Goal: Task Accomplishment & Management: Complete application form

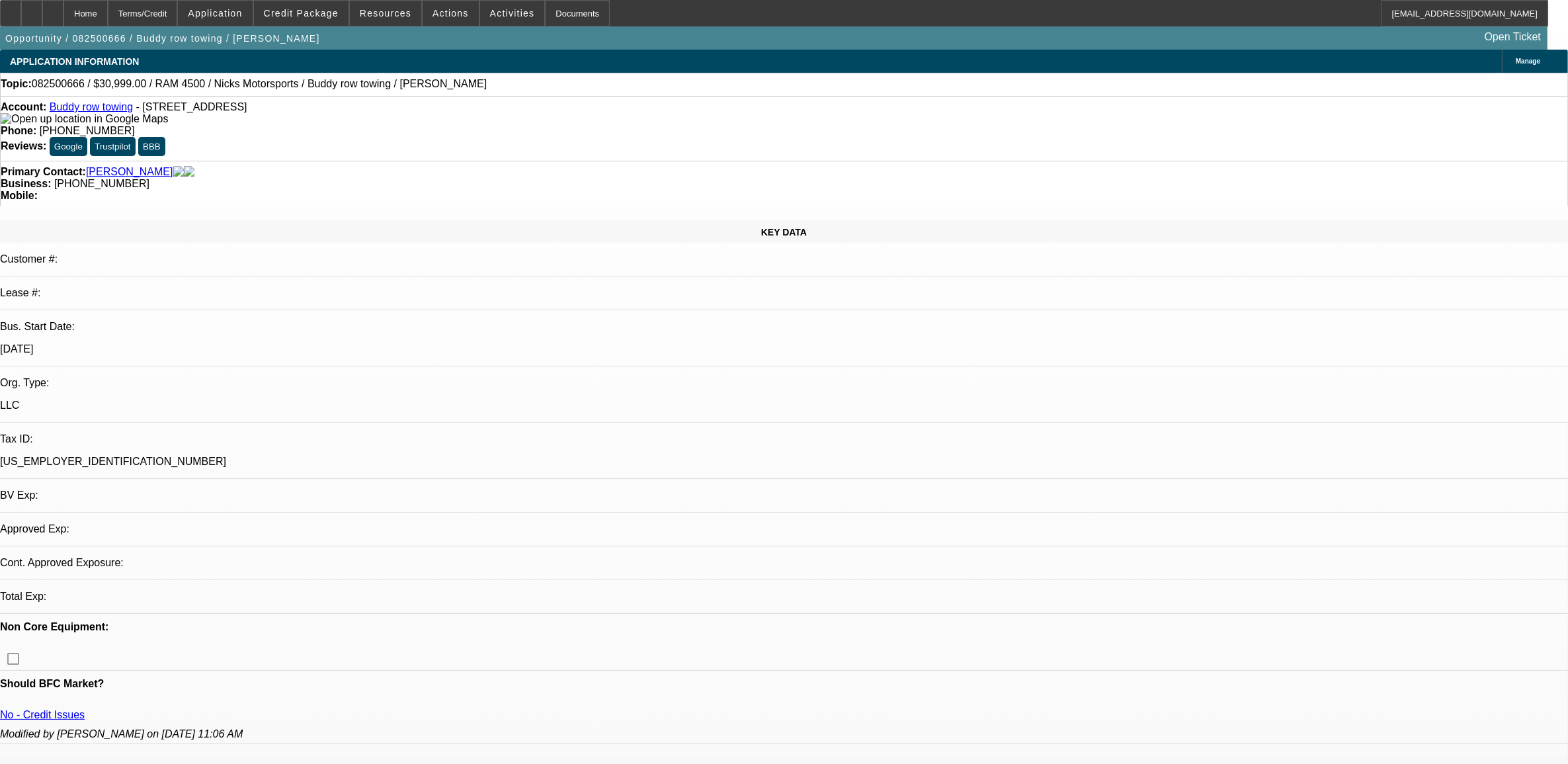
select select "0"
select select "2"
select select "0.1"
select select "4"
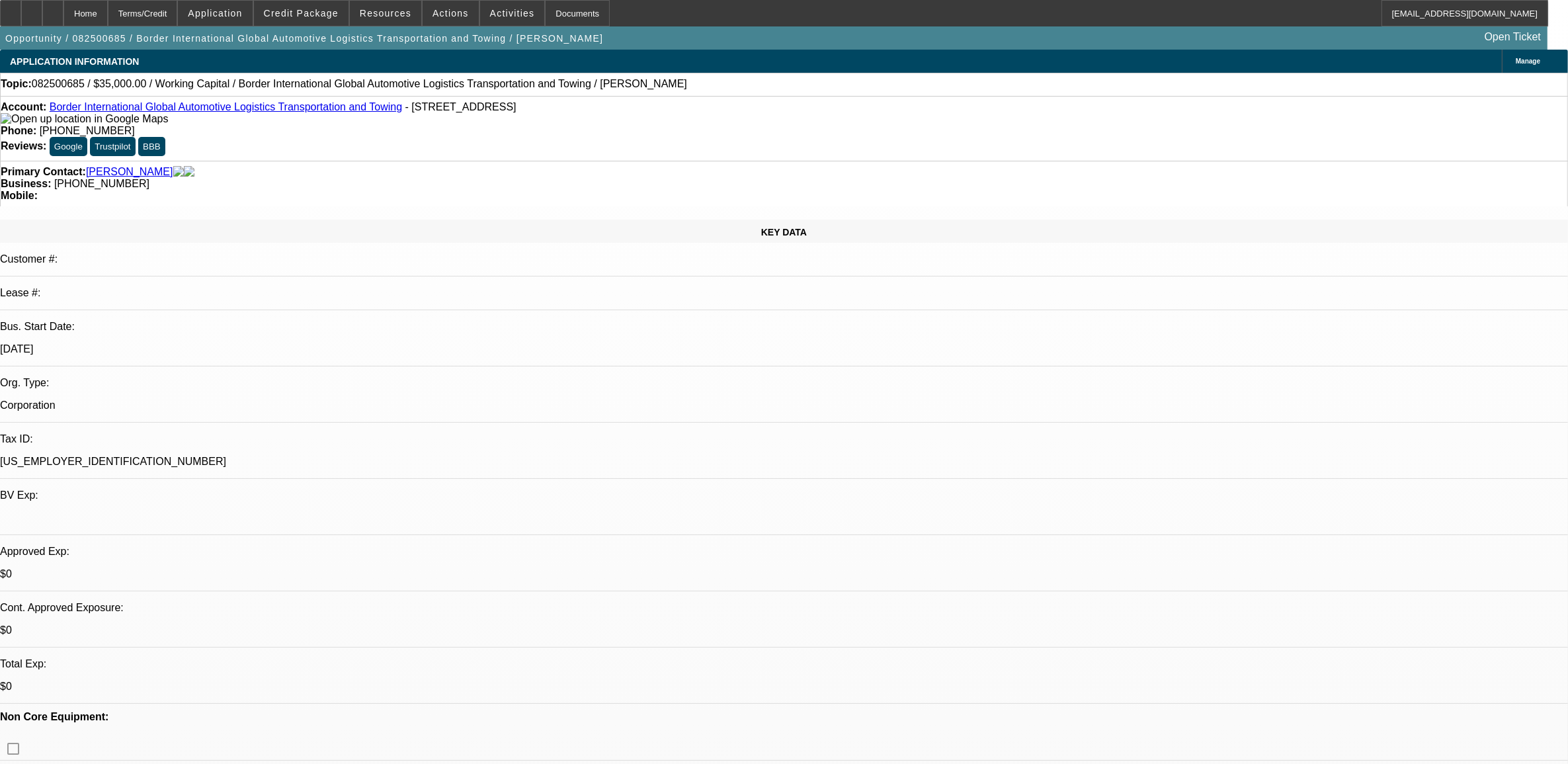
select select "0"
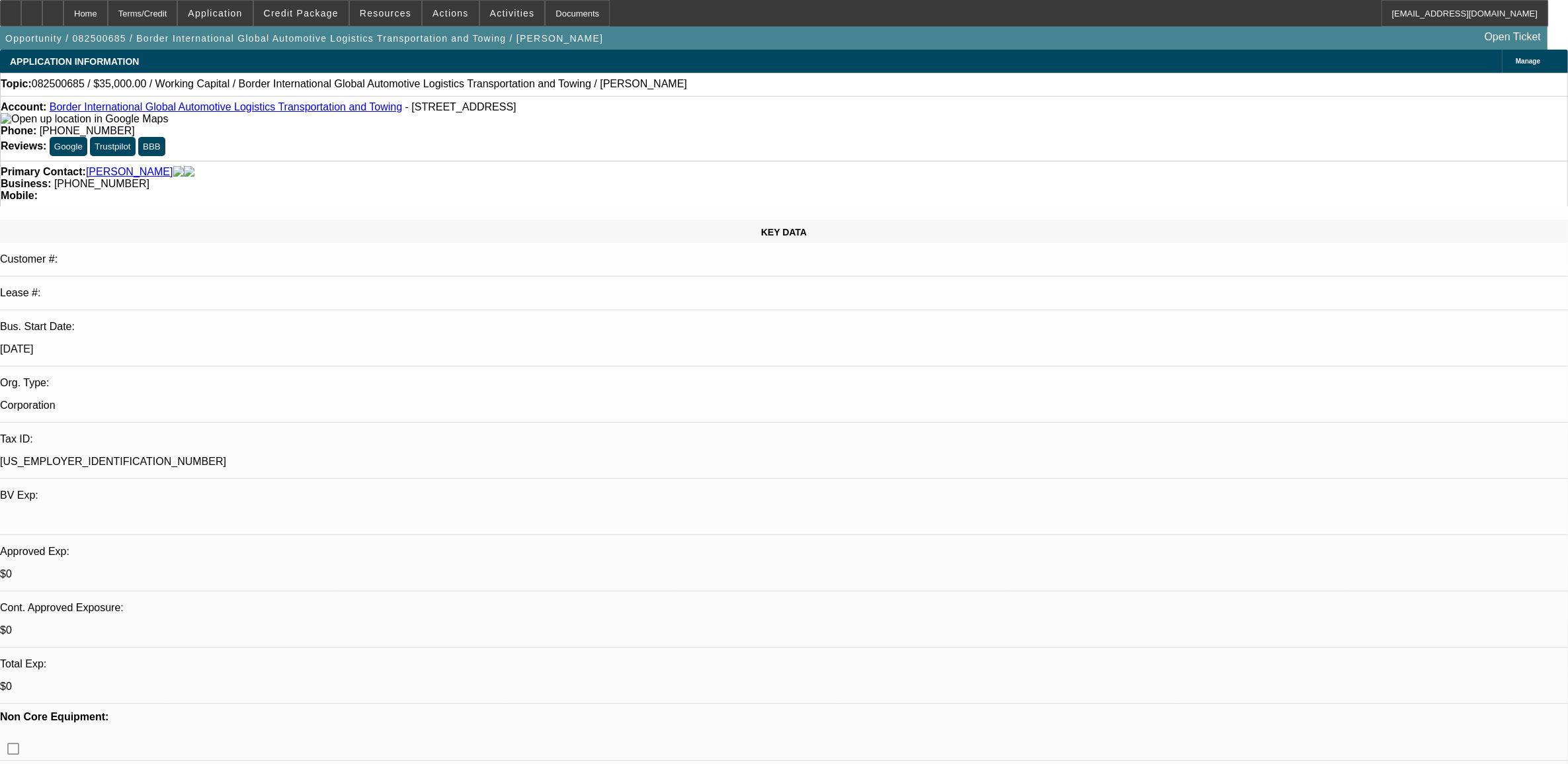
select select "0"
select select "1"
select select "2"
select select "6"
select select "1"
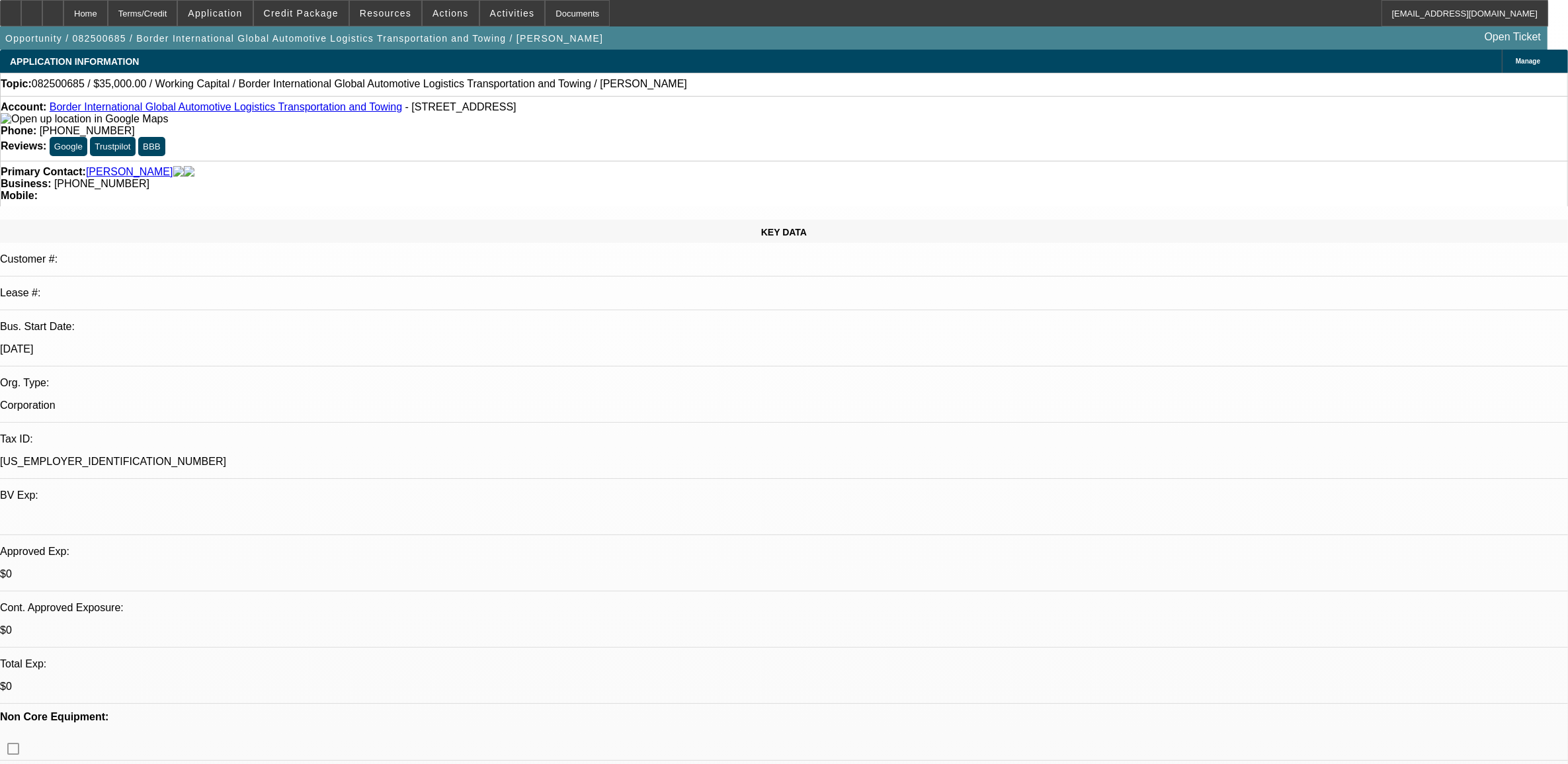
select select "2"
select select "6"
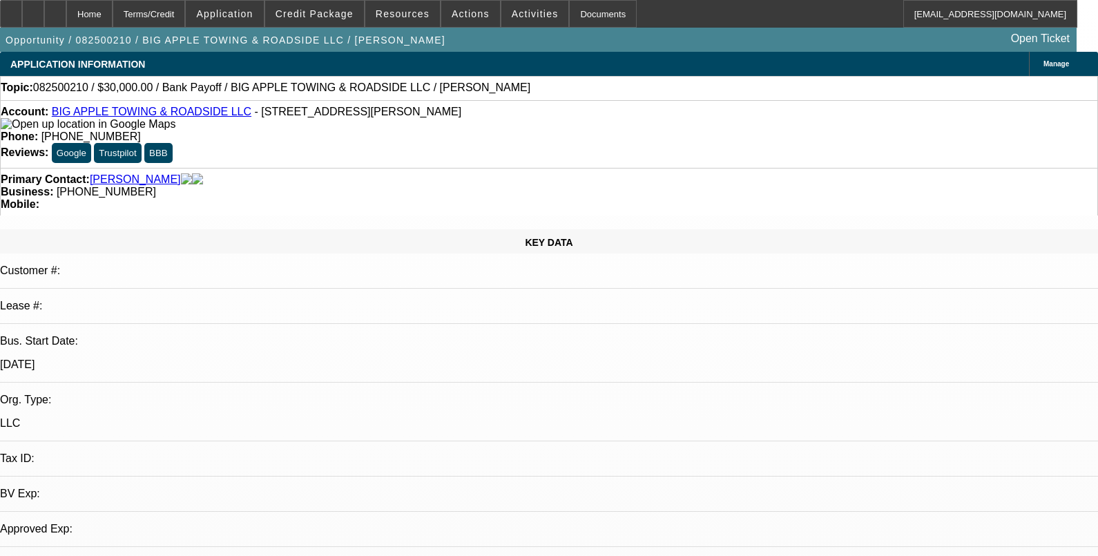
select select "0"
select select "1"
select select "2"
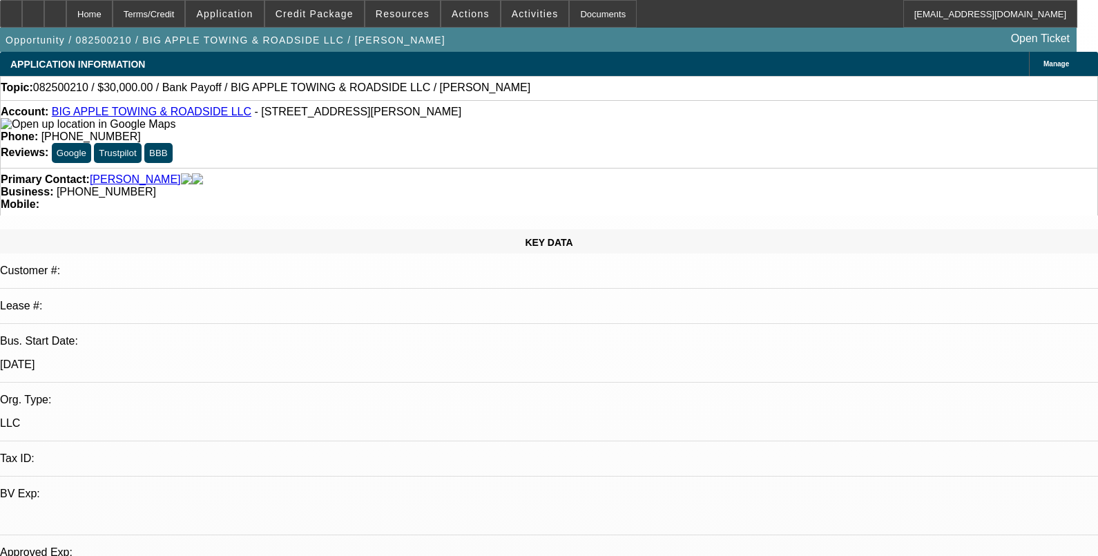
select select "6"
select select "0"
select select "1"
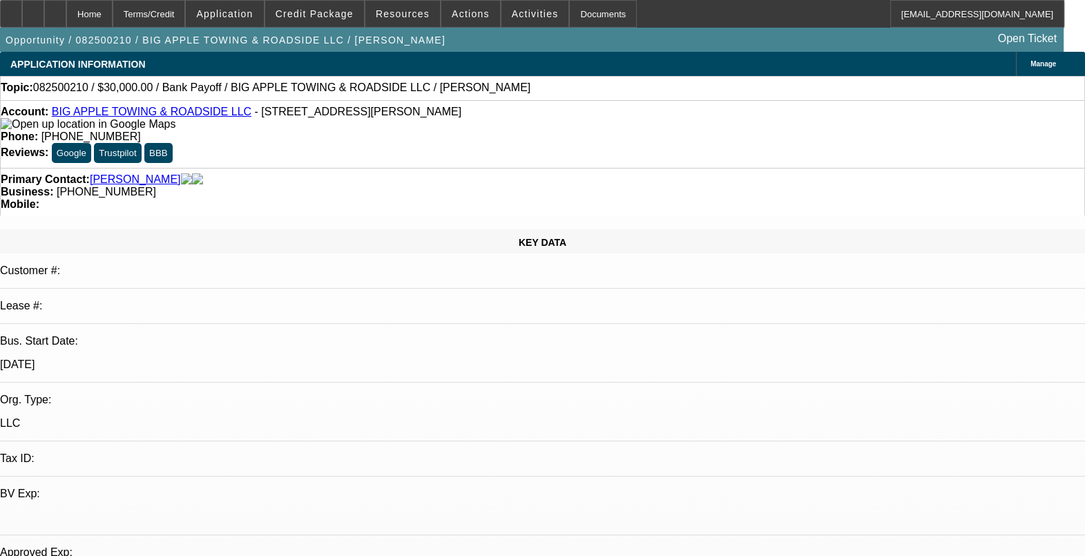
select select "2"
select select "6"
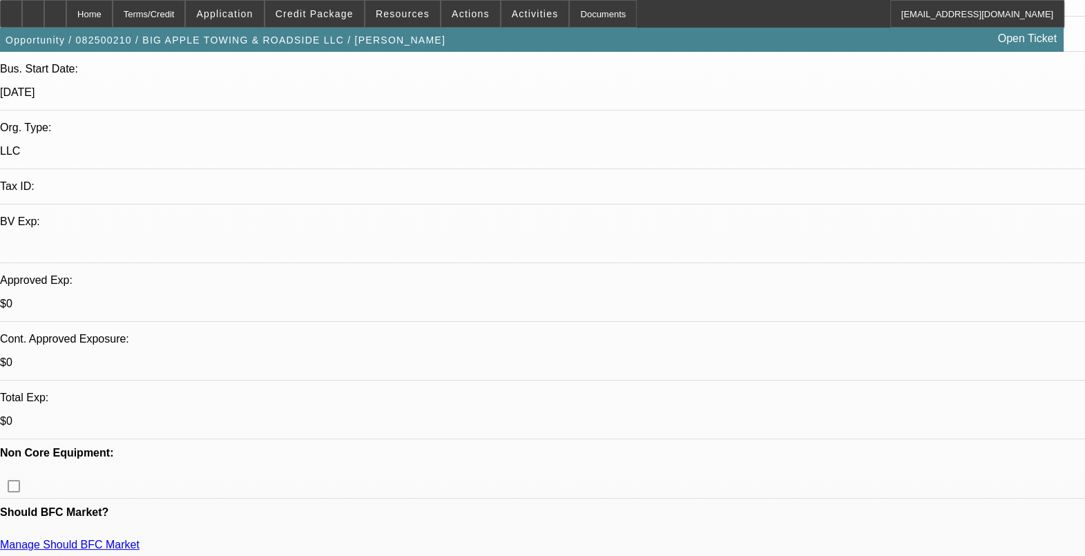
scroll to position [271, 0]
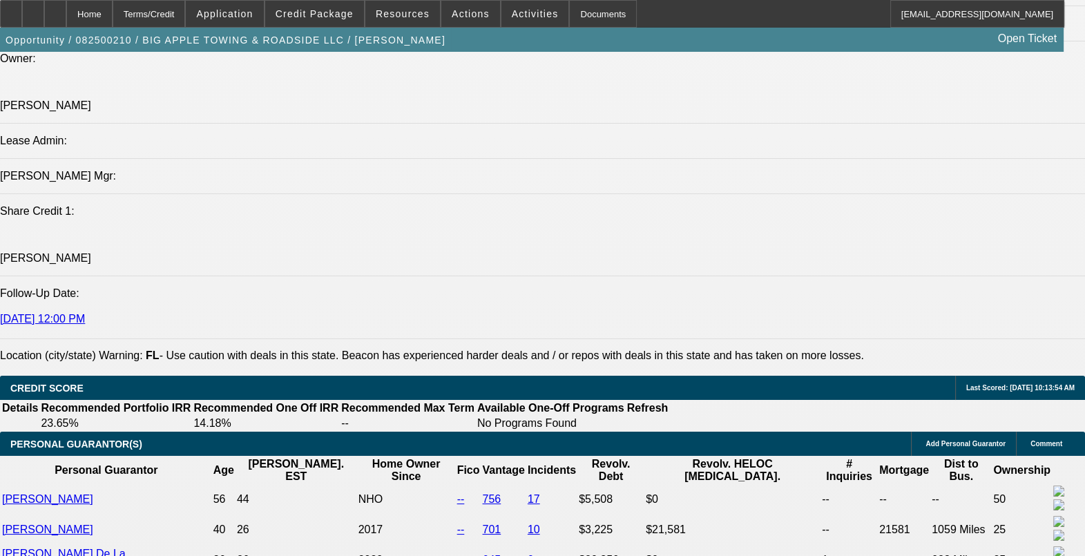
scroll to position [1536, 0]
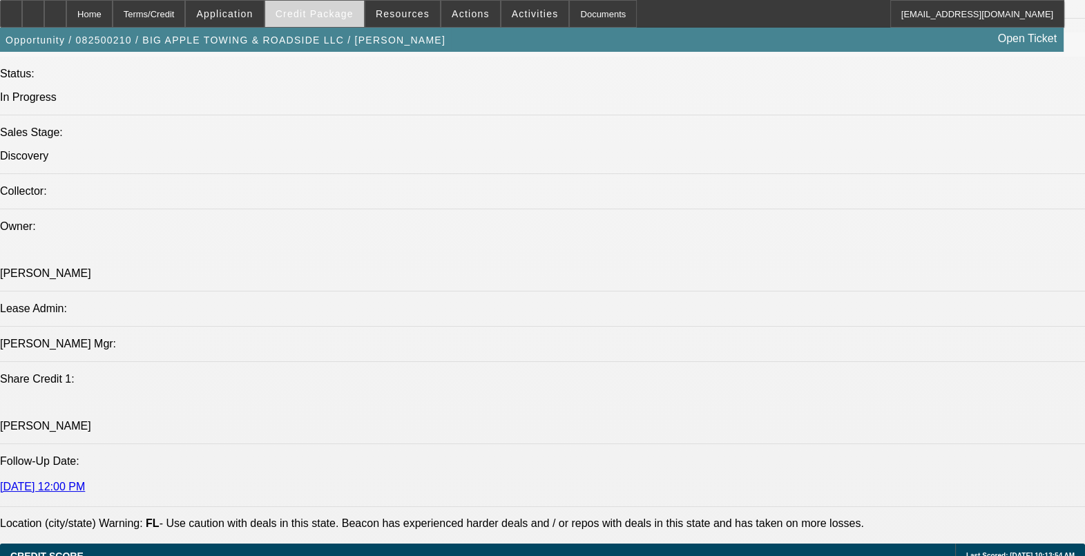
click at [343, 17] on span "Credit Package" at bounding box center [315, 13] width 78 height 11
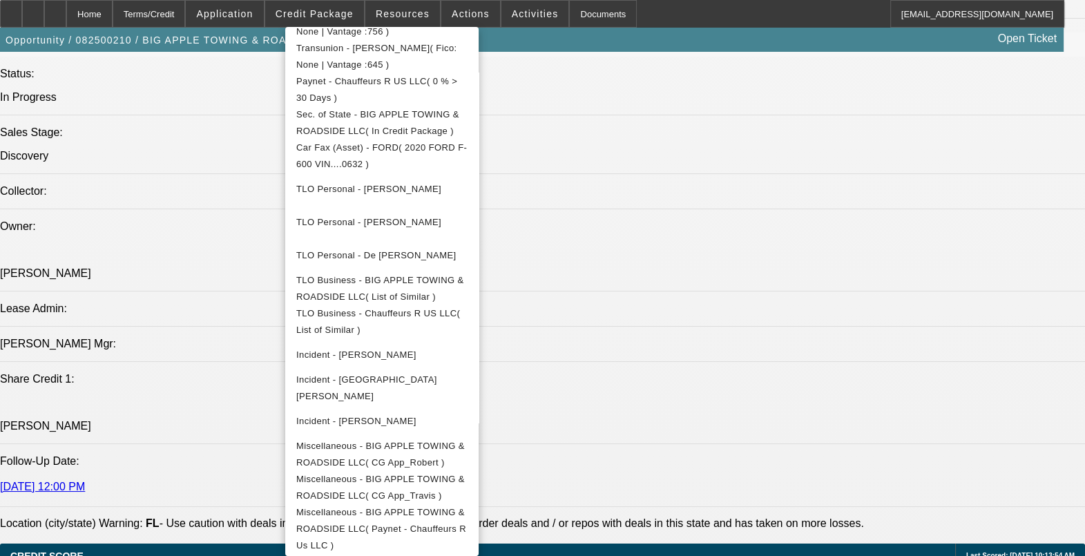
scroll to position [486, 0]
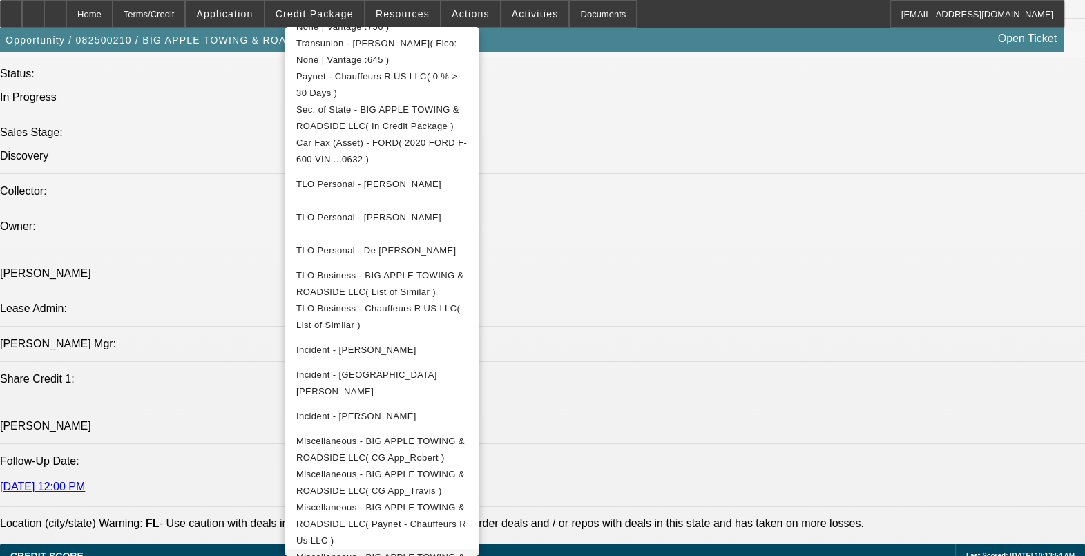
click at [425, 549] on span "Miscellaneous - BIG APPLE TOWING & ROADSIDE LLC( Bank Payoff Letter )" at bounding box center [381, 565] width 171 height 33
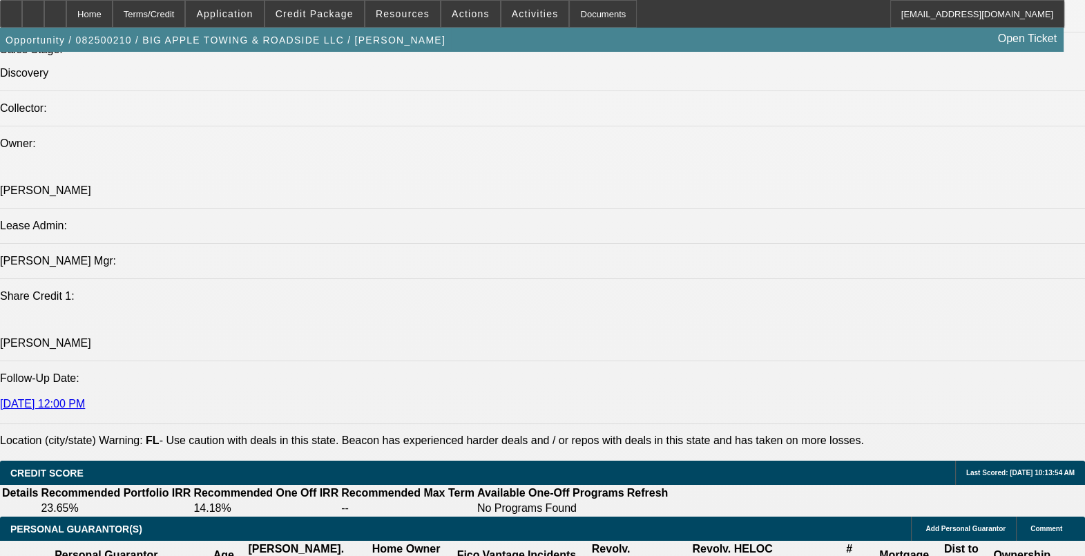
scroll to position [1618, 0]
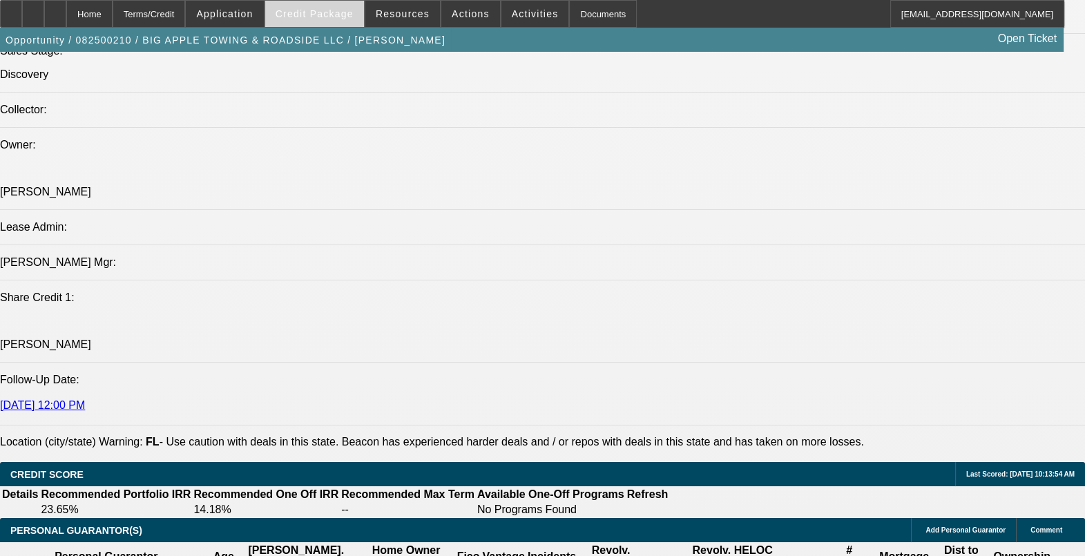
click at [342, 15] on span "Credit Package" at bounding box center [315, 13] width 78 height 11
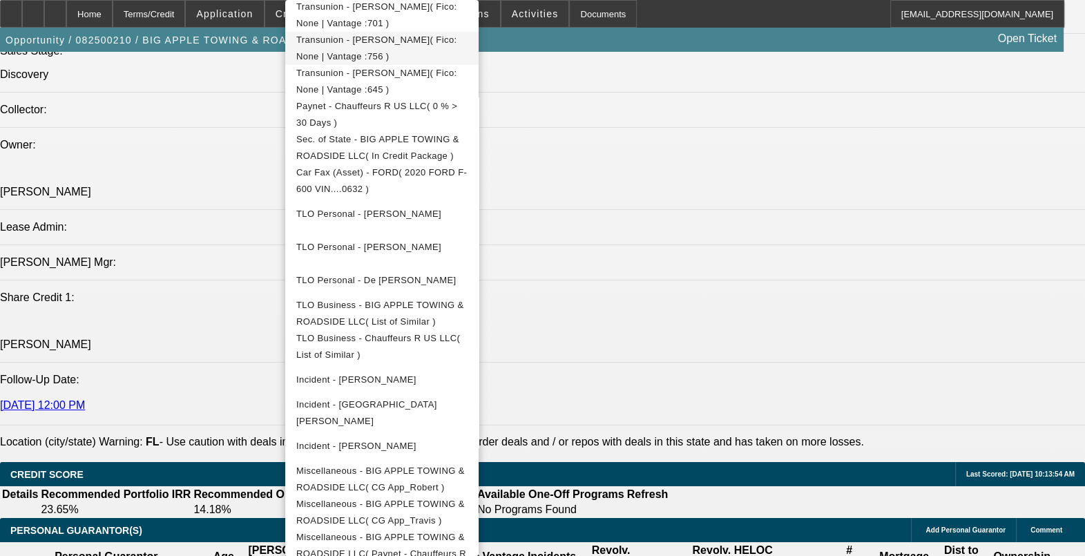
scroll to position [430, 0]
click at [716, 13] on div at bounding box center [542, 278] width 1085 height 556
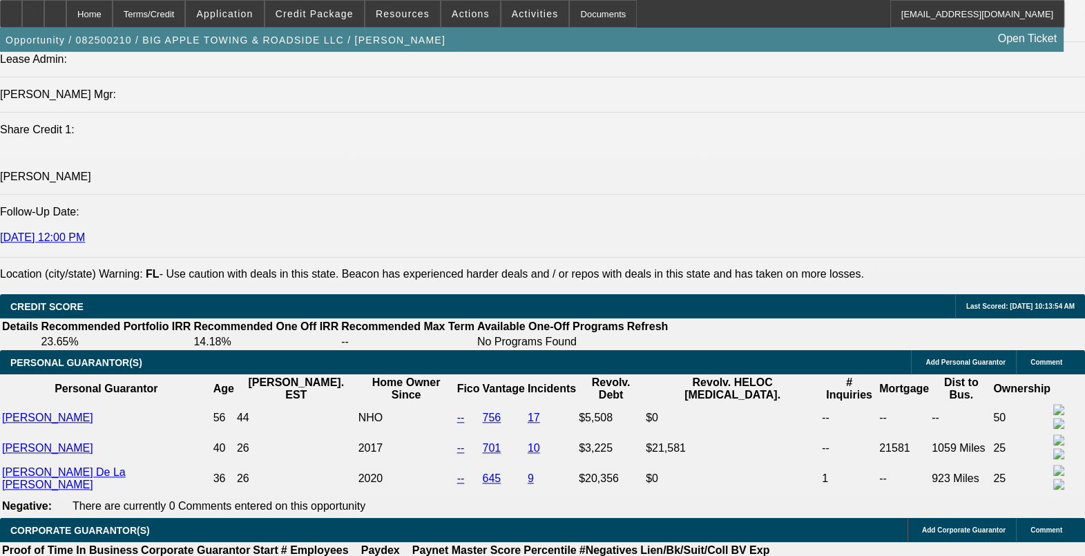
scroll to position [1793, 0]
